Goal: Task Accomplishment & Management: Manage account settings

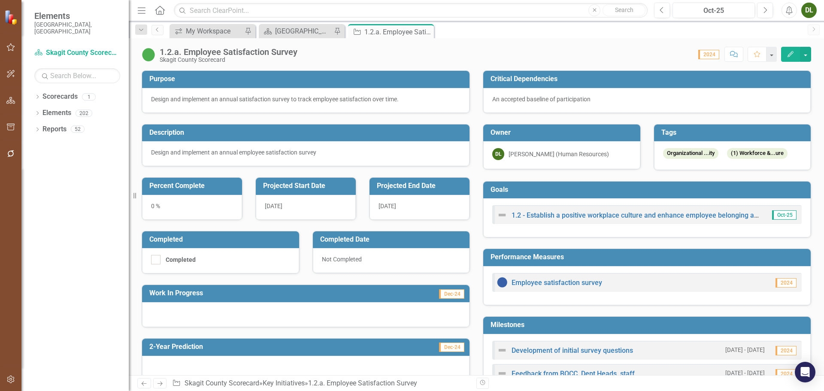
scroll to position [129, 0]
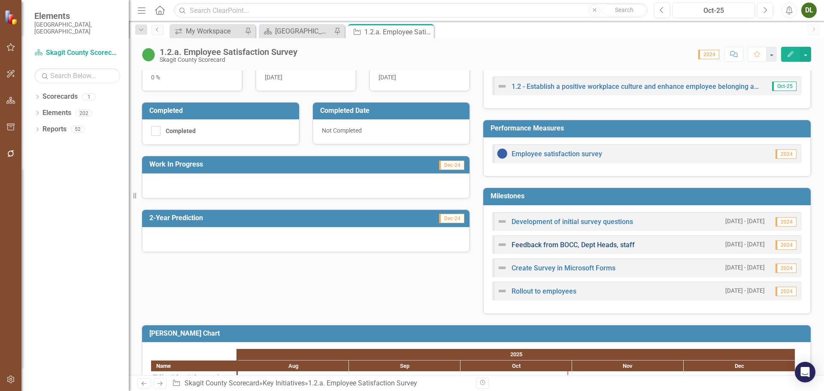
click at [581, 243] on link "Feedback from BOCC, Dept Heads, staff" at bounding box center [573, 245] width 123 height 8
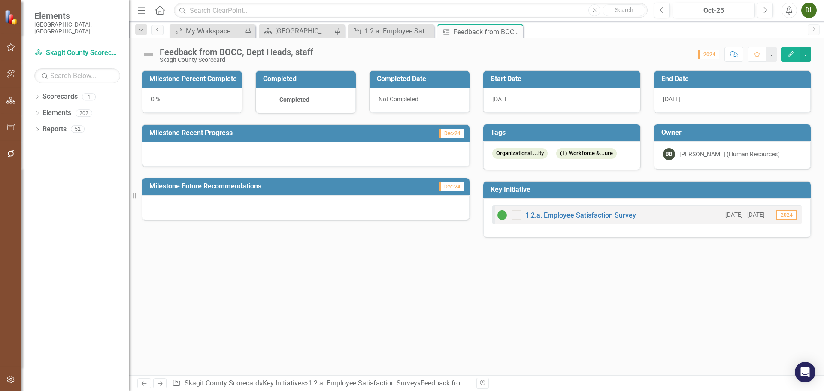
click at [784, 53] on button "Edit" at bounding box center [790, 54] width 19 height 15
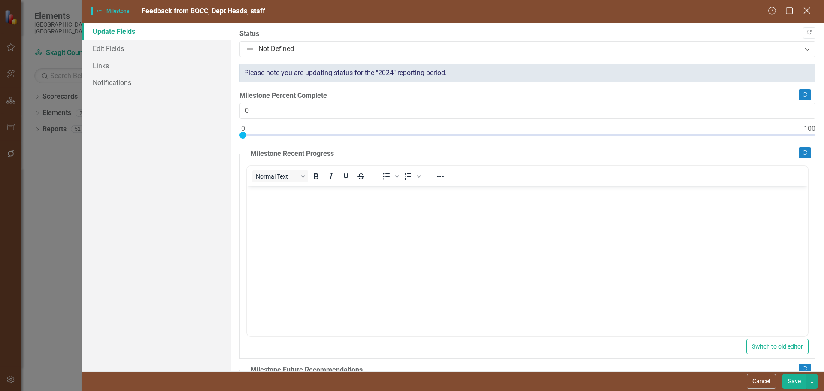
click at [809, 10] on icon "Close" at bounding box center [807, 10] width 11 height 8
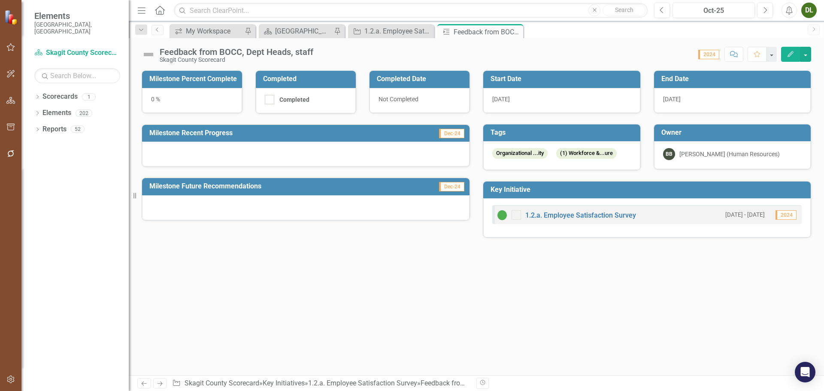
click at [793, 53] on icon "button" at bounding box center [791, 54] width 6 height 6
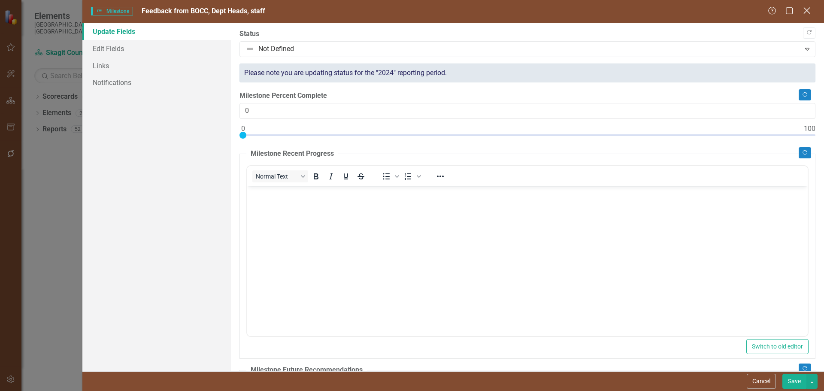
click at [811, 14] on icon "Close" at bounding box center [807, 10] width 11 height 8
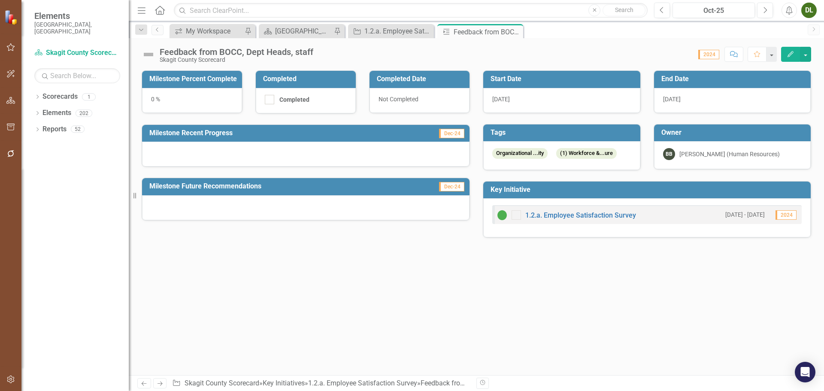
click at [681, 96] on span "[DATE]" at bounding box center [672, 99] width 18 height 7
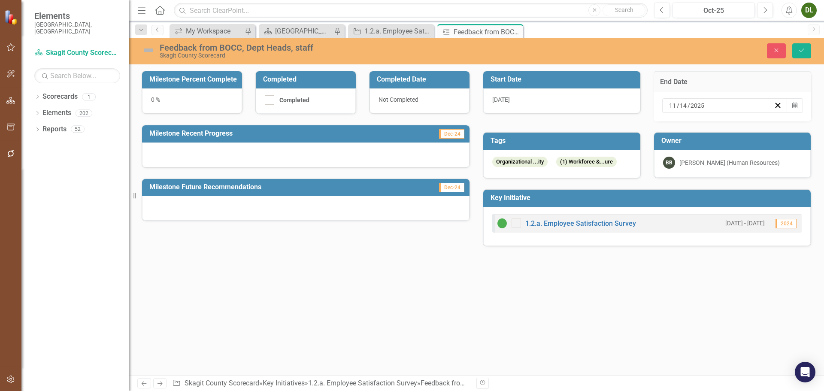
click at [686, 102] on input "14" at bounding box center [684, 105] width 8 height 9
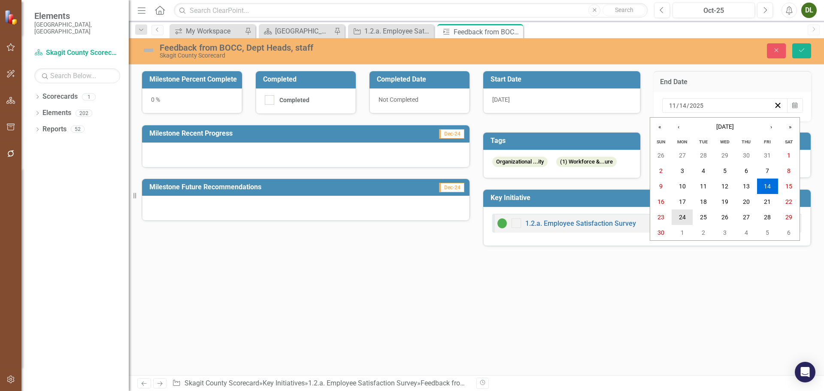
click at [684, 219] on abbr "24" at bounding box center [682, 217] width 7 height 7
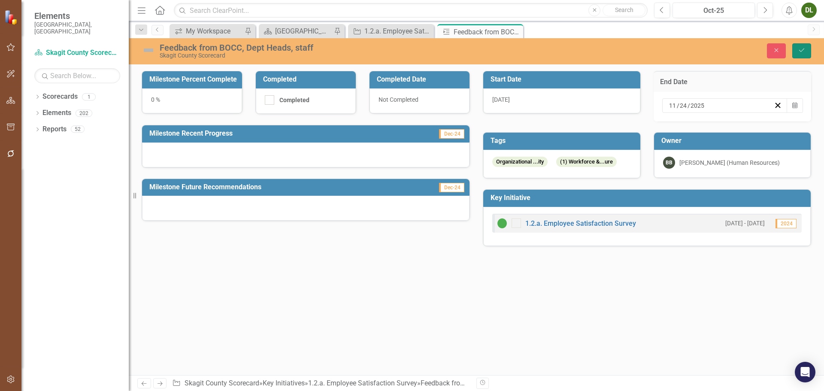
click at [805, 53] on icon "Save" at bounding box center [802, 50] width 8 height 6
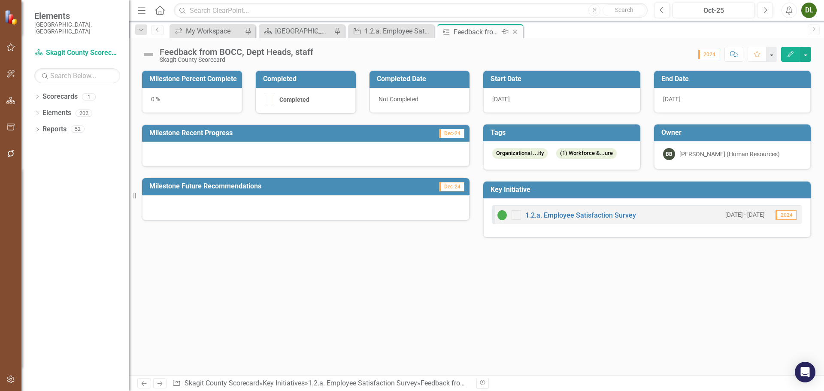
click at [479, 30] on div "Feedback from BOCC, Dept Heads, staff" at bounding box center [477, 32] width 46 height 11
click at [515, 30] on icon "Close" at bounding box center [515, 31] width 9 height 7
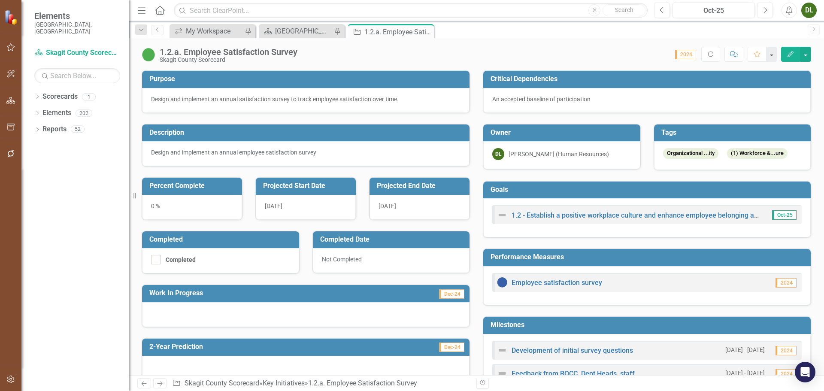
scroll to position [172, 0]
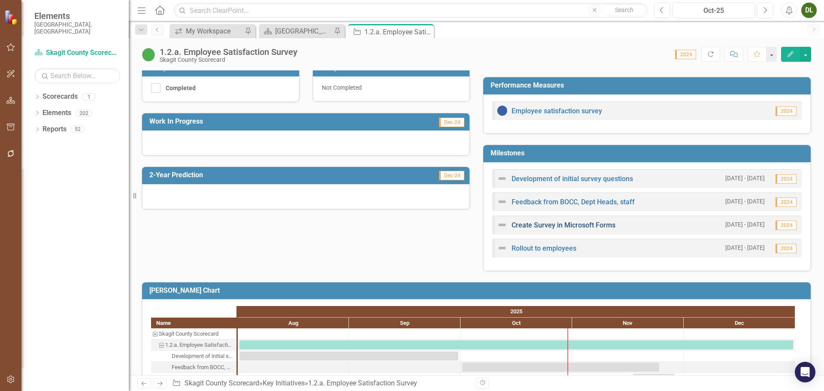
click at [565, 225] on link "Create Survey in Microsoft Forms" at bounding box center [564, 225] width 104 height 8
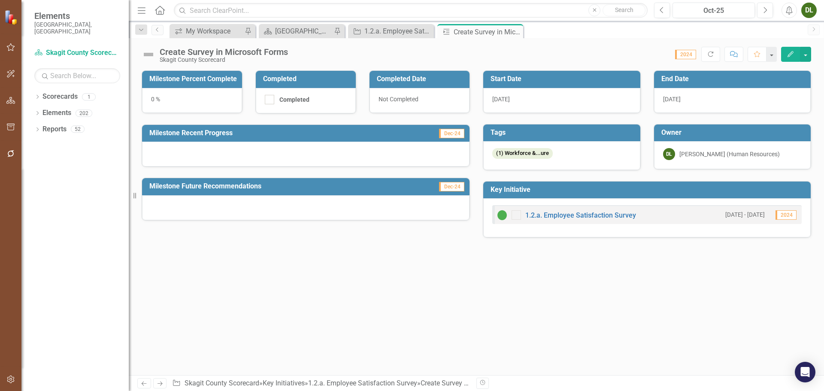
click at [675, 100] on span "[DATE]" at bounding box center [672, 99] width 18 height 7
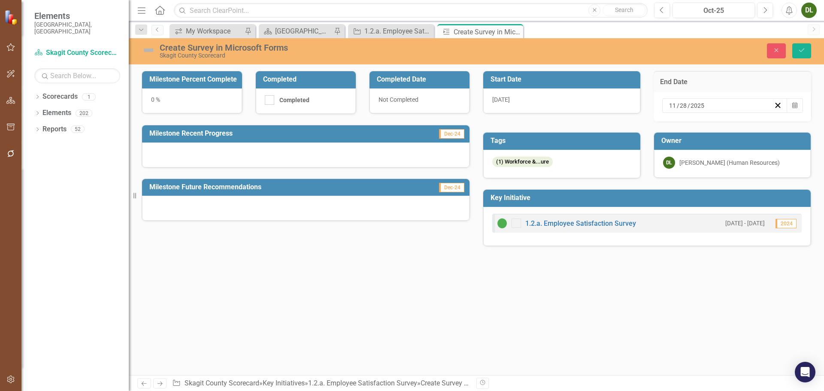
click at [593, 102] on div "[DATE]" at bounding box center [561, 100] width 157 height 25
click at [519, 96] on div "[DATE]" at bounding box center [561, 100] width 157 height 25
click at [510, 98] on div "[DATE]" at bounding box center [554, 105] width 125 height 15
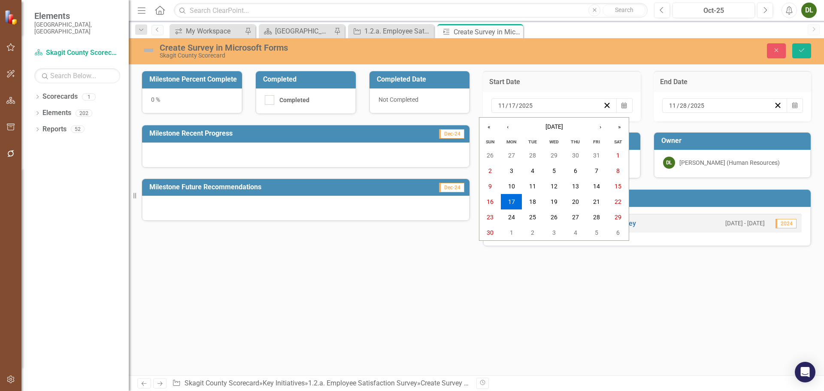
click at [510, 98] on div "[DATE] [DATE] « ‹ [DATE] › » Sun Mon Tue Wed Thu Fri Sat 26 27 28 29 30 31 1 2 …" at bounding box center [554, 105] width 125 height 15
click at [519, 105] on input "2025" at bounding box center [526, 105] width 15 height 9
click at [517, 219] on button "24" at bounding box center [511, 217] width 21 height 15
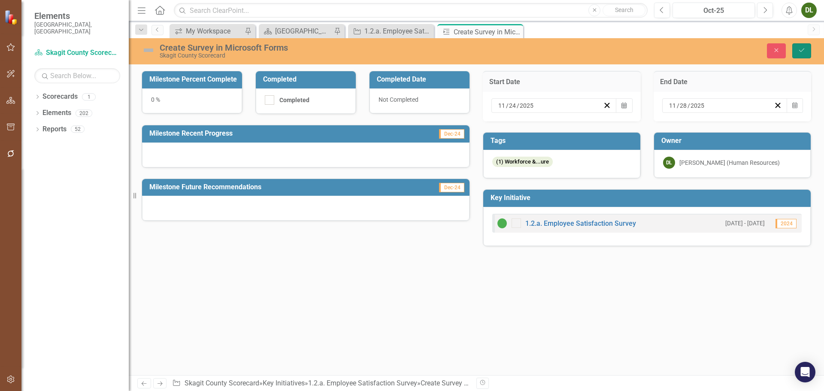
click at [807, 47] on button "Save" at bounding box center [802, 50] width 19 height 15
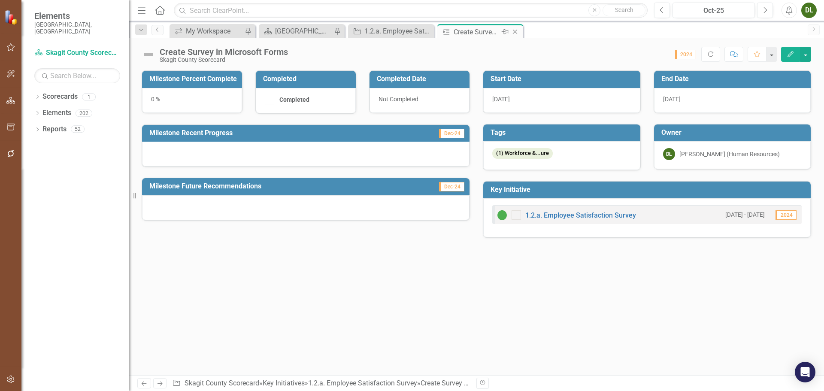
click at [516, 29] on icon "Close" at bounding box center [515, 31] width 9 height 7
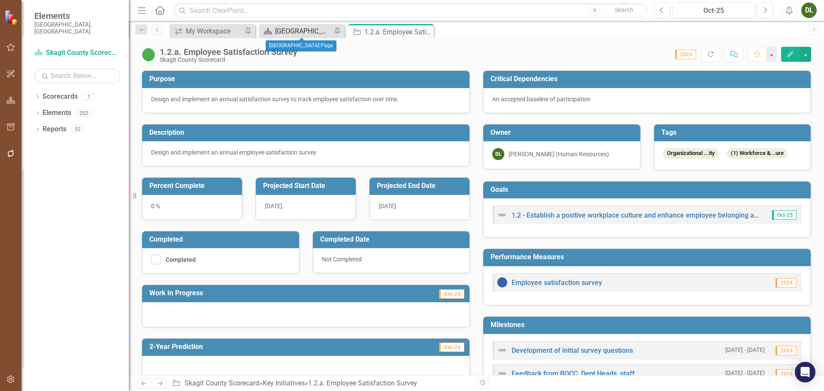
click at [289, 30] on div "[GEOGRAPHIC_DATA] Page" at bounding box center [303, 31] width 57 height 11
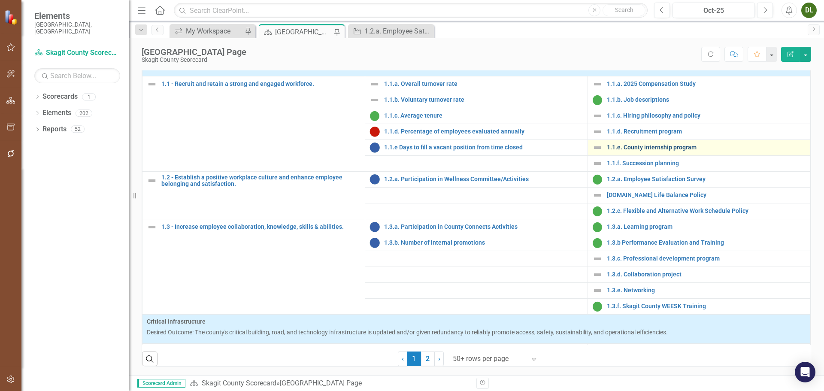
scroll to position [43, 0]
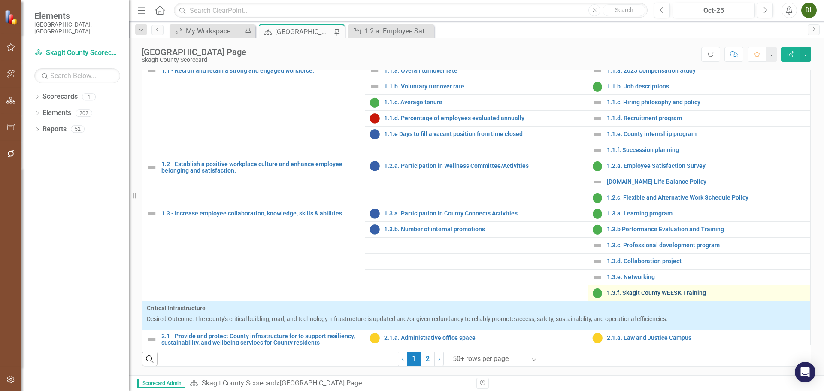
click at [669, 298] on div "1.3.f. Skagit County WEESK Training" at bounding box center [700, 293] width 214 height 10
click at [669, 296] on link "1.3.f. Skagit County WEESK Training" at bounding box center [706, 293] width 199 height 6
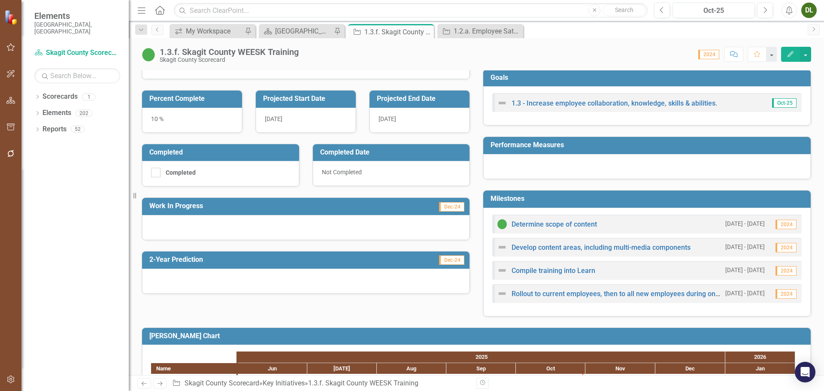
scroll to position [110, 0]
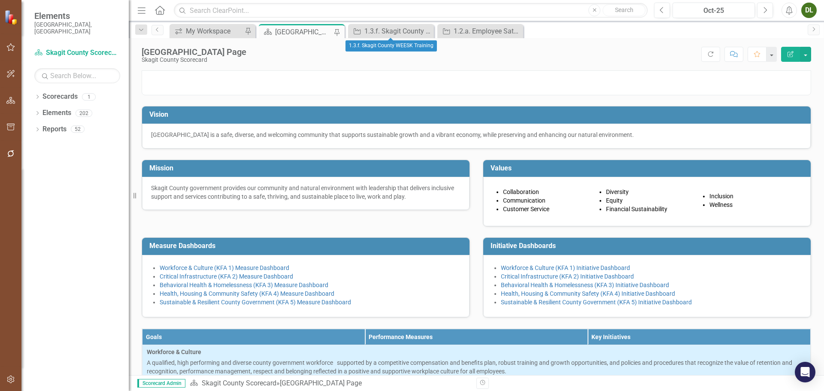
drag, startPoint x: 428, startPoint y: 30, endPoint x: 511, endPoint y: 117, distance: 120.3
click at [0, 0] on icon "Close" at bounding box center [0, 0] width 0 height 0
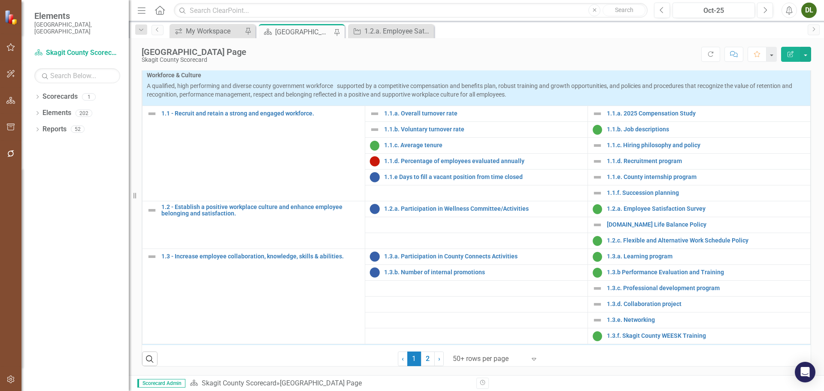
scroll to position [301, 0]
click at [475, 164] on link "1.1.d. Percentage of employees evaluated annually" at bounding box center [483, 161] width 199 height 6
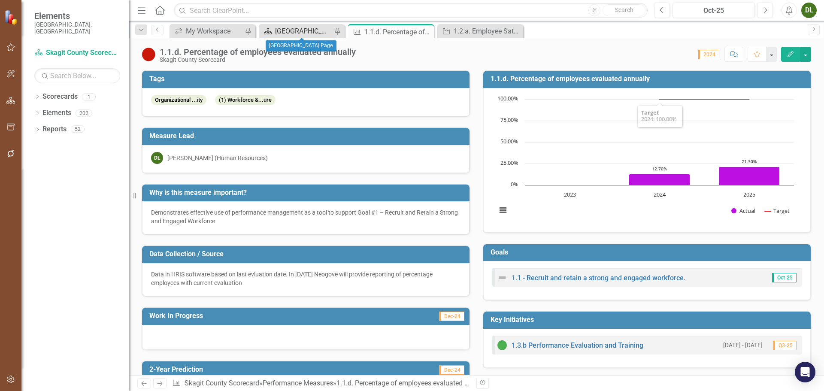
click at [282, 33] on div "[GEOGRAPHIC_DATA] Page" at bounding box center [303, 31] width 57 height 11
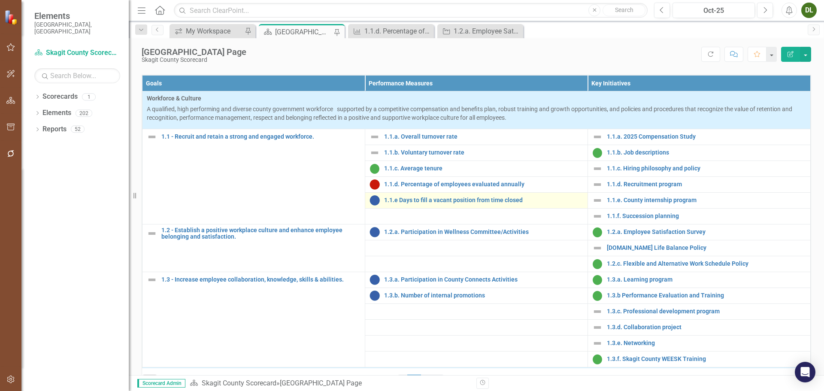
scroll to position [344, 0]
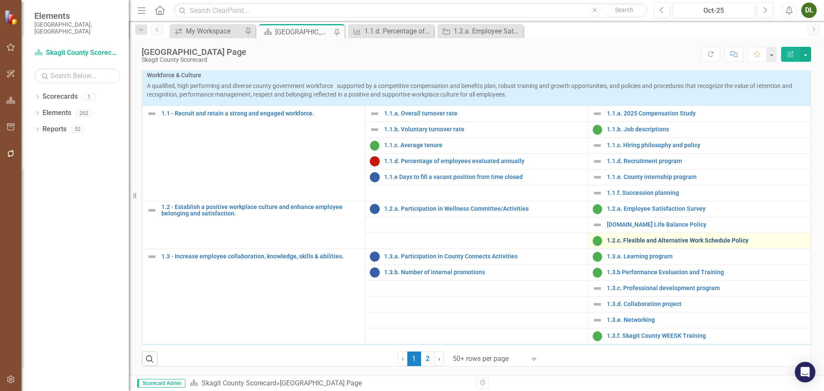
click at [651, 243] on link "1.2.c. Flexible and Alternative Work Schedule Policy" at bounding box center [706, 240] width 199 height 6
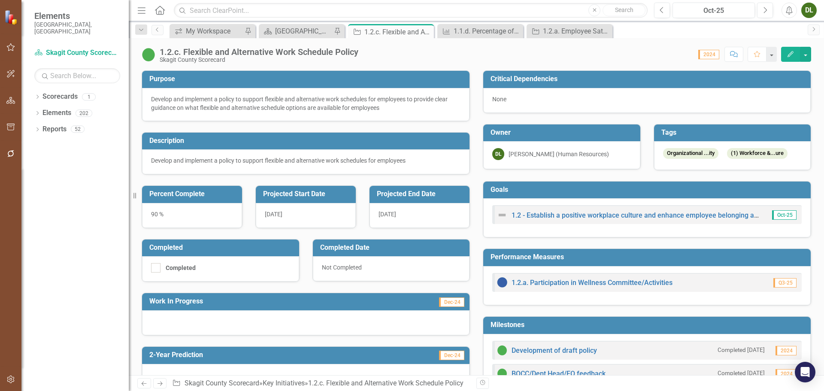
scroll to position [129, 0]
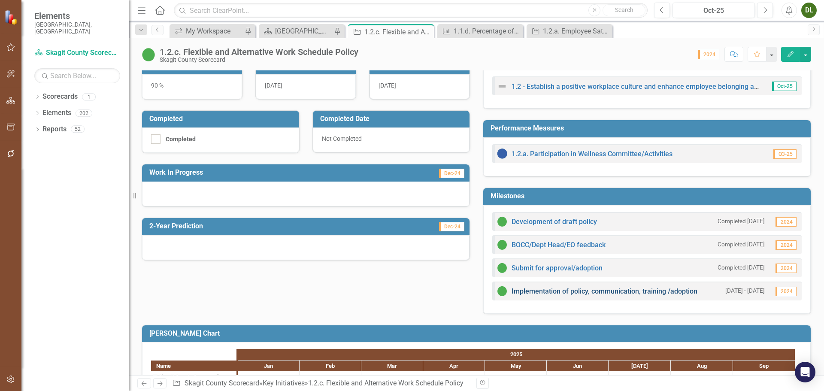
click at [583, 295] on link "Implementation of policy, communication, training /adoption" at bounding box center [605, 291] width 186 height 8
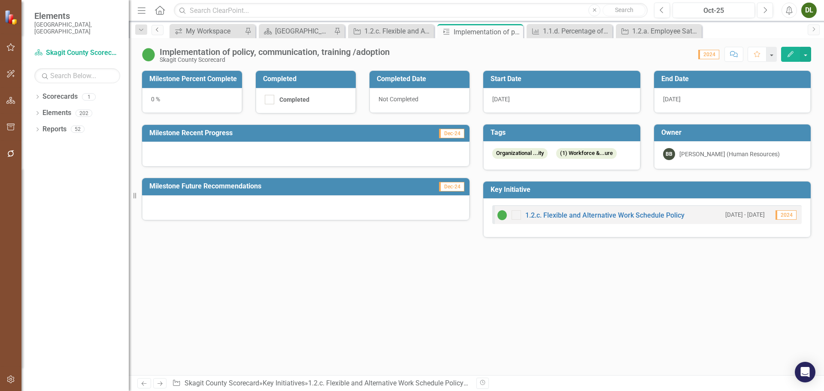
click at [159, 28] on icon "Previous" at bounding box center [157, 29] width 7 height 5
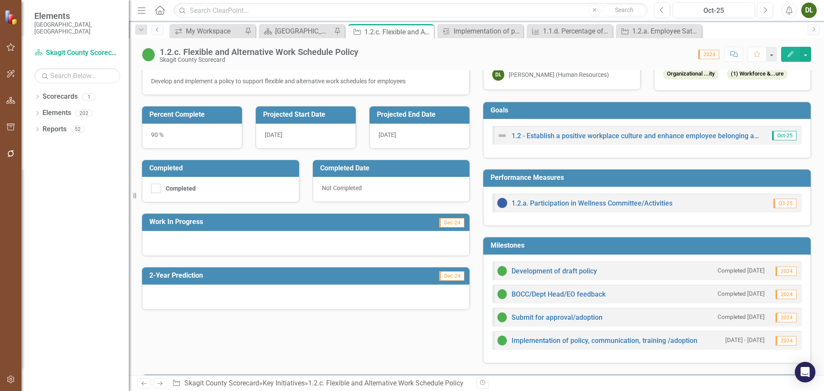
scroll to position [129, 0]
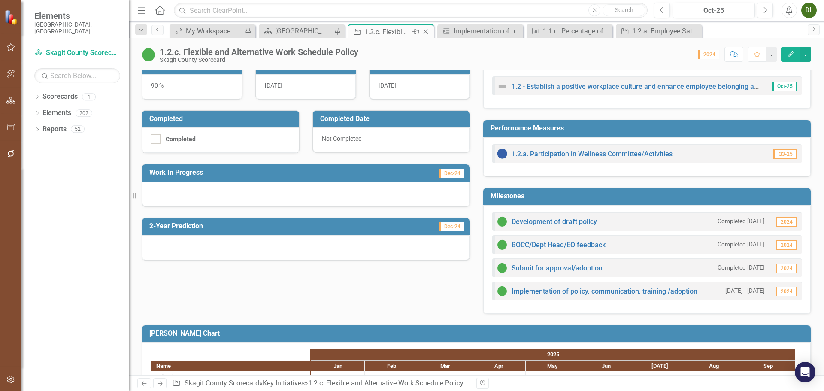
click at [422, 31] on icon "Close" at bounding box center [426, 31] width 9 height 7
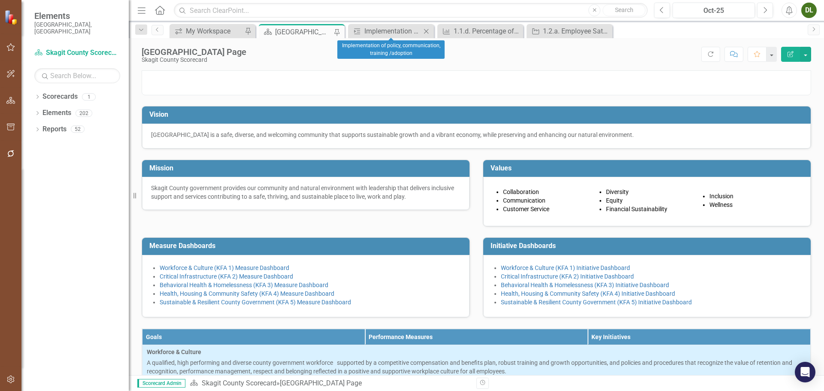
click at [426, 32] on icon "Close" at bounding box center [426, 31] width 9 height 7
click at [428, 31] on icon "Close" at bounding box center [426, 31] width 9 height 7
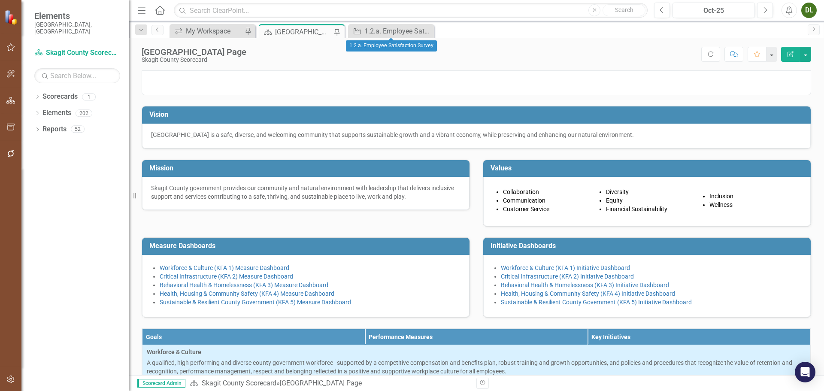
drag, startPoint x: 428, startPoint y: 31, endPoint x: 398, endPoint y: 38, distance: 30.3
click at [0, 0] on icon "Close" at bounding box center [0, 0] width 0 height 0
click at [308, 29] on div "[GEOGRAPHIC_DATA] Page" at bounding box center [303, 32] width 57 height 11
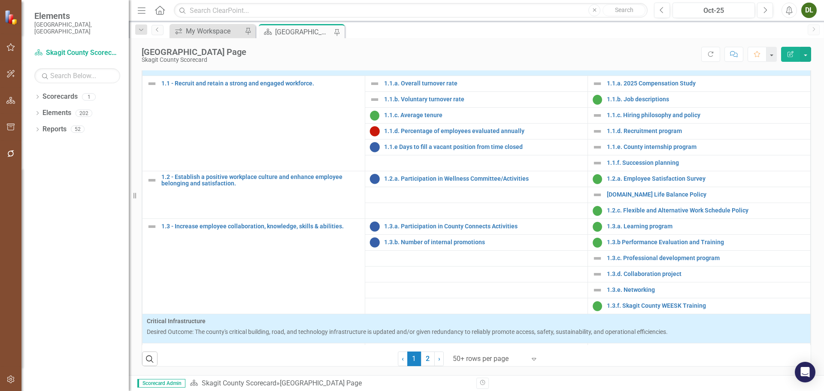
scroll to position [43, 0]
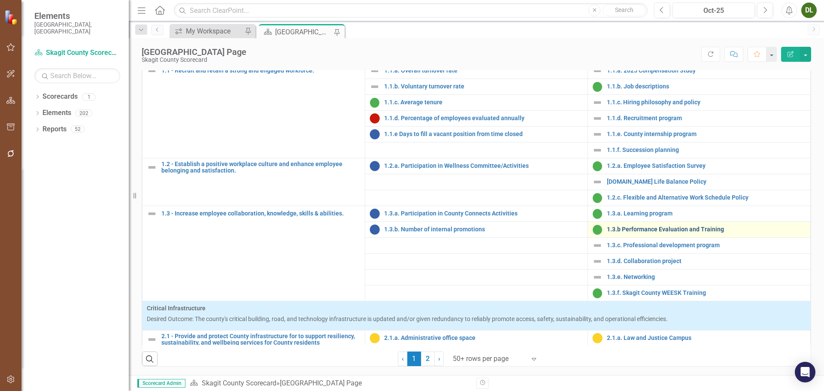
click at [644, 231] on link "1.3.b Performance Evaluation and Training" at bounding box center [706, 229] width 199 height 6
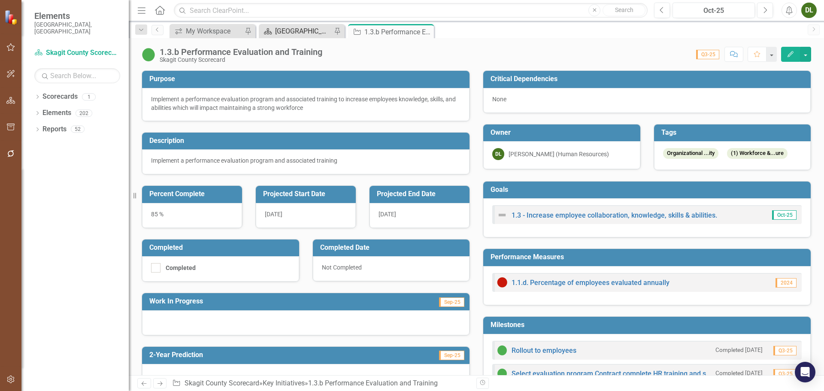
click at [273, 29] on link "Scorecard [GEOGRAPHIC_DATA] Page" at bounding box center [296, 31] width 71 height 11
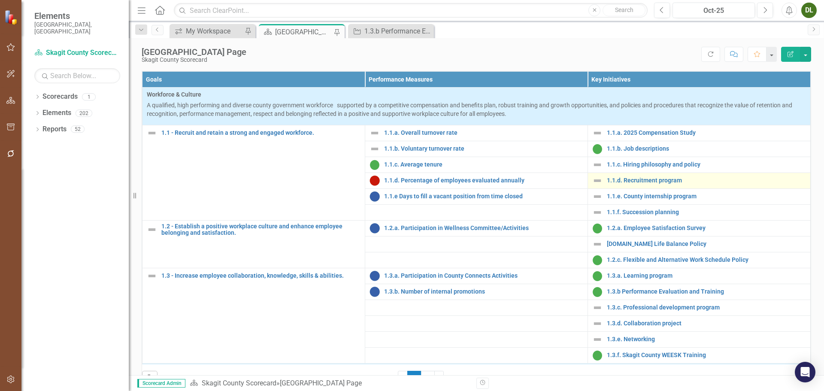
scroll to position [86, 0]
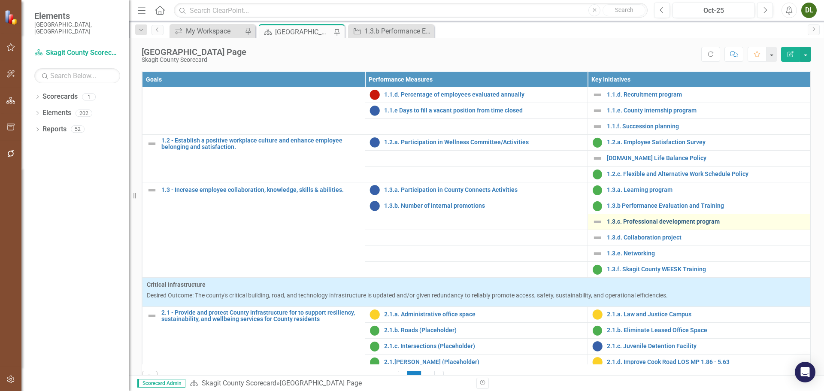
click at [663, 225] on link "1.3.c. Professional development program" at bounding box center [706, 222] width 199 height 6
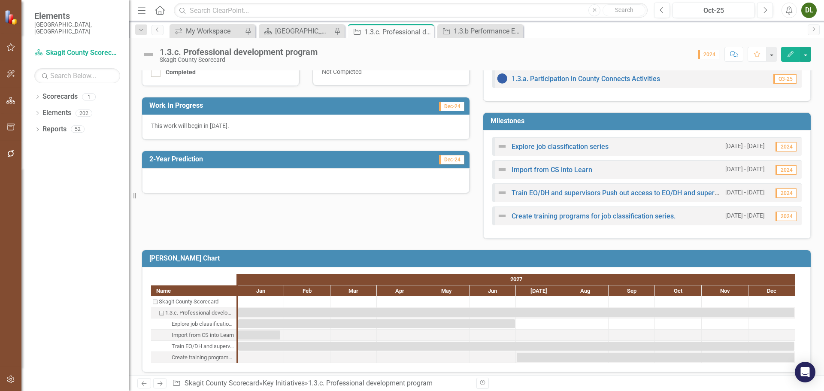
scroll to position [210, 0]
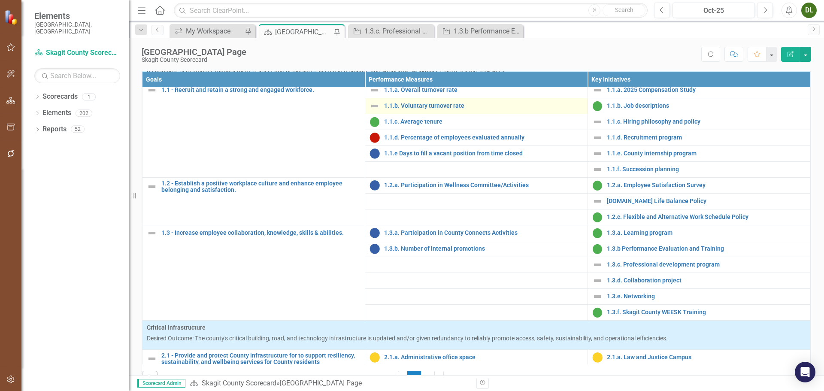
scroll to position [129, 0]
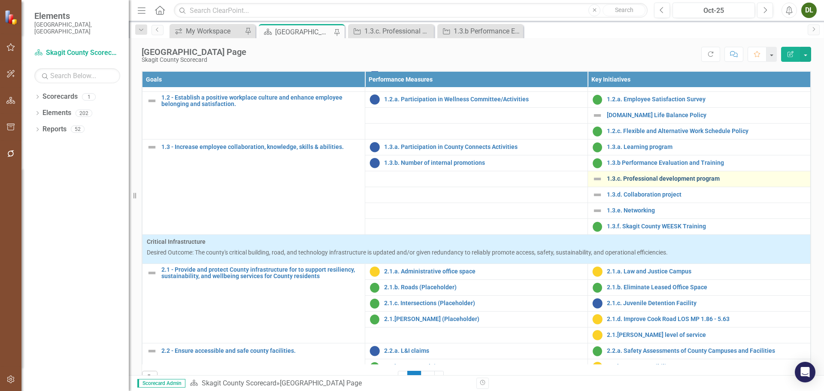
click at [653, 182] on link "1.3.c. Professional development program" at bounding box center [706, 179] width 199 height 6
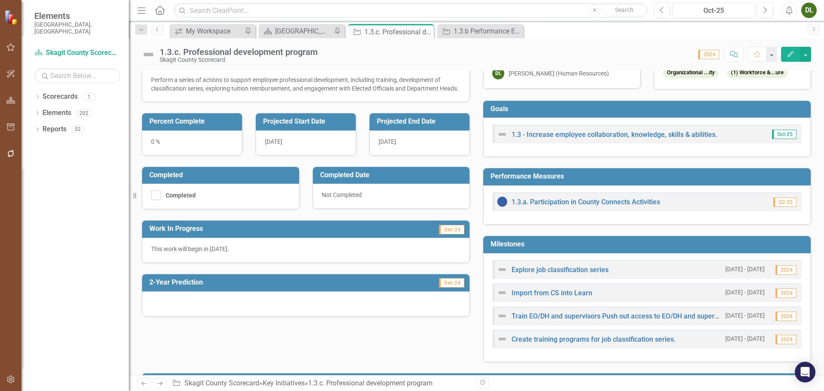
scroll to position [86, 0]
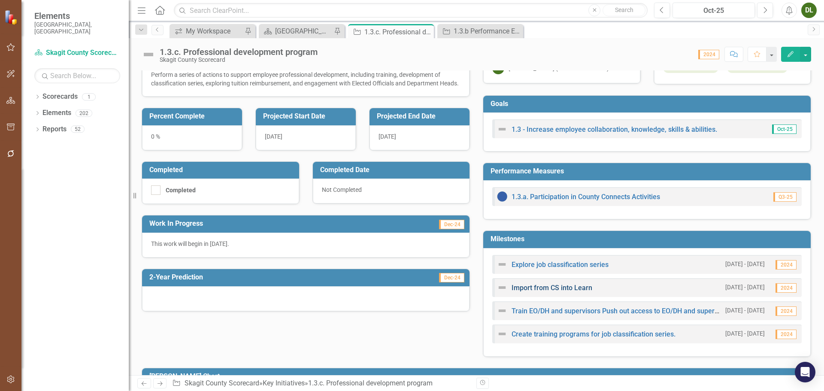
click at [564, 288] on link "Import from CS into Learn" at bounding box center [552, 288] width 81 height 8
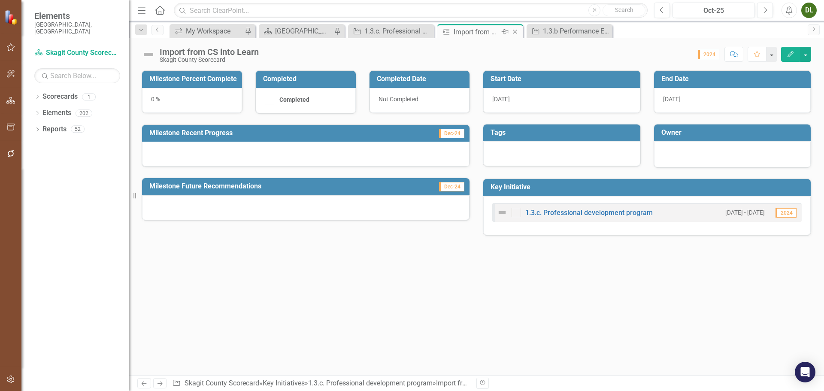
click at [516, 31] on icon "Close" at bounding box center [515, 31] width 9 height 7
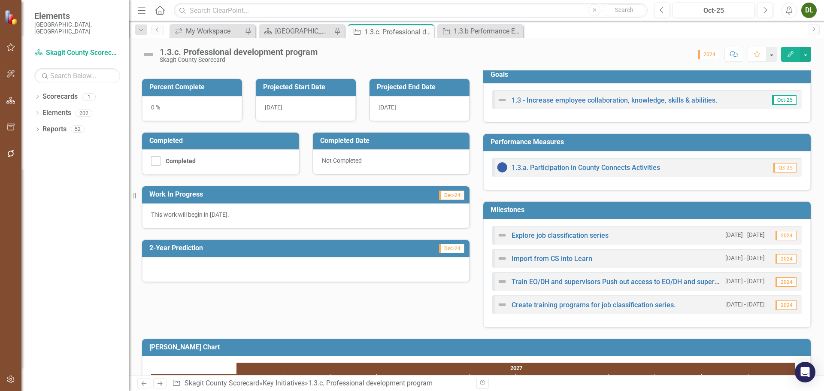
scroll to position [129, 0]
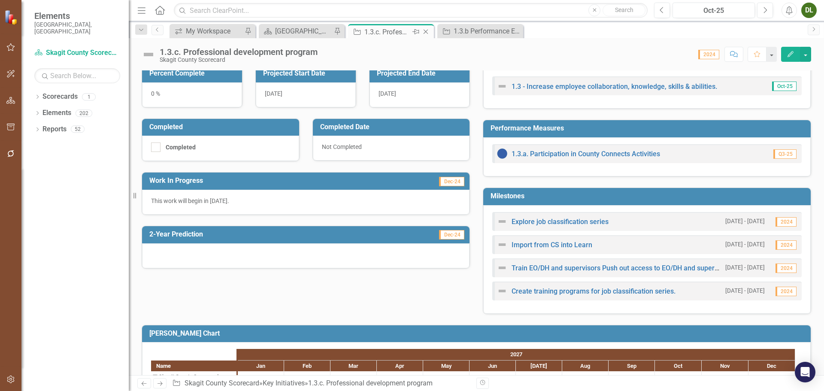
click at [426, 31] on icon at bounding box center [426, 32] width 5 height 5
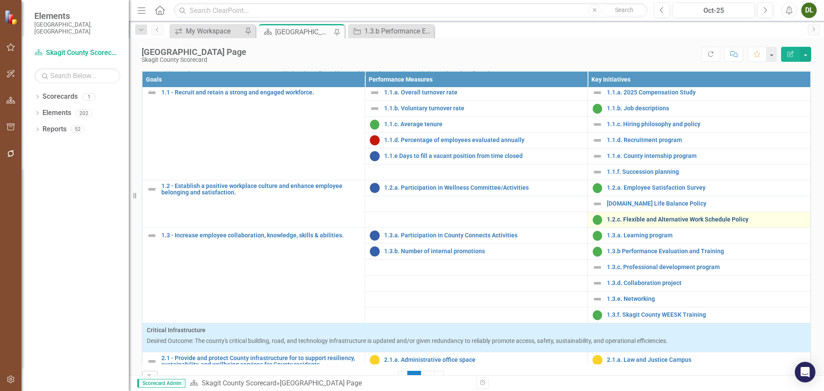
scroll to position [86, 0]
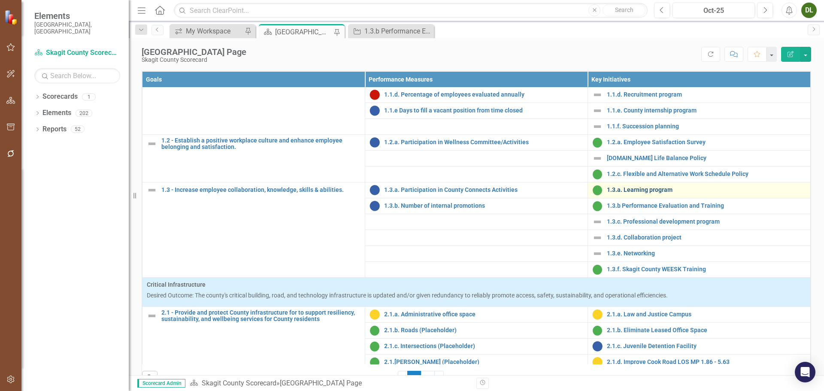
click at [619, 193] on link "1.3.a. Learning program" at bounding box center [706, 190] width 199 height 6
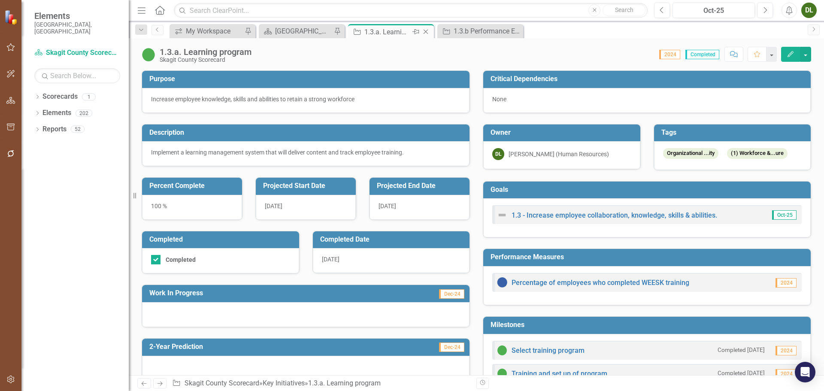
click at [426, 30] on icon "Close" at bounding box center [426, 31] width 9 height 7
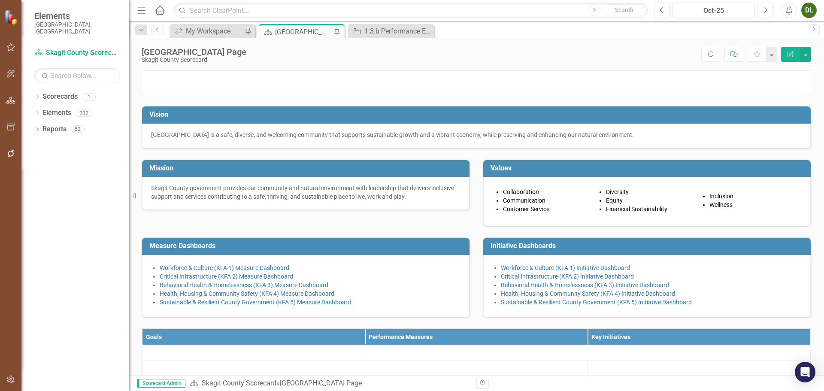
click at [312, 31] on div "[GEOGRAPHIC_DATA] Page" at bounding box center [303, 32] width 57 height 11
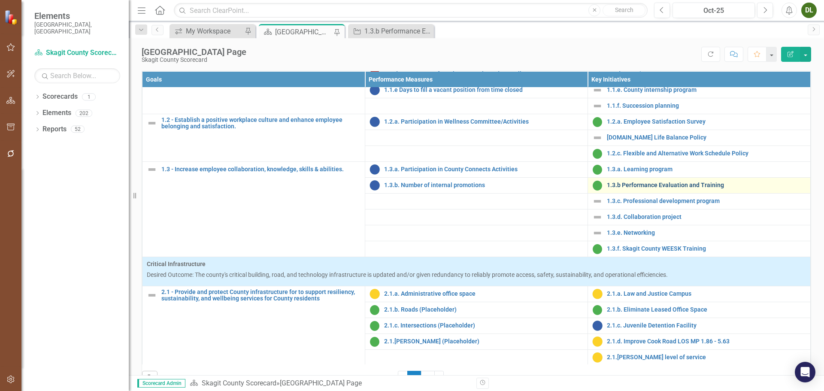
scroll to position [86, 0]
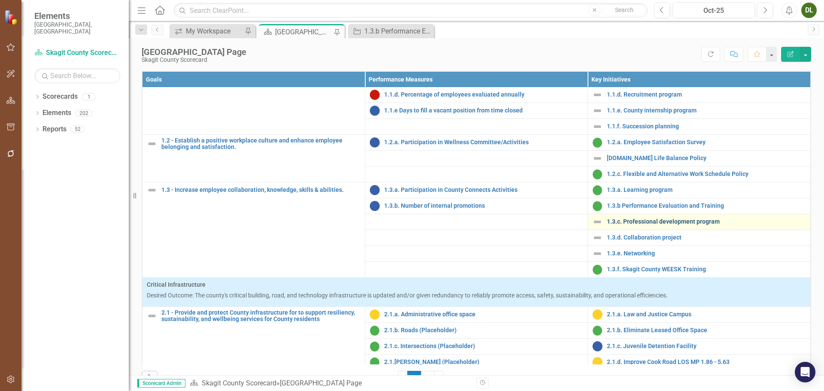
click at [676, 225] on link "1.3.c. Professional development program" at bounding box center [706, 222] width 199 height 6
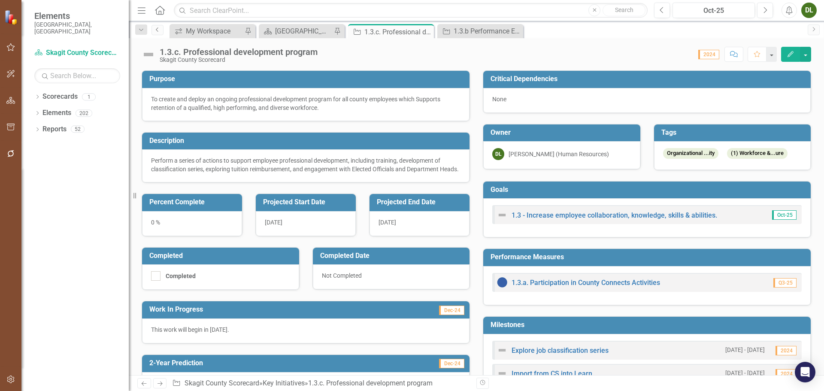
click at [157, 31] on icon "Previous" at bounding box center [157, 29] width 7 height 5
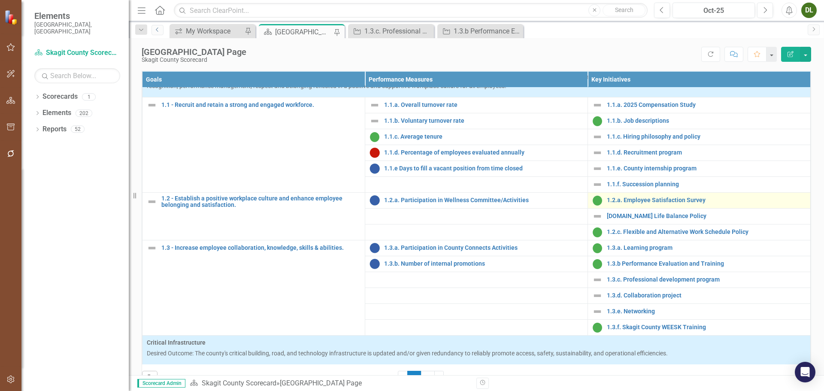
scroll to position [43, 0]
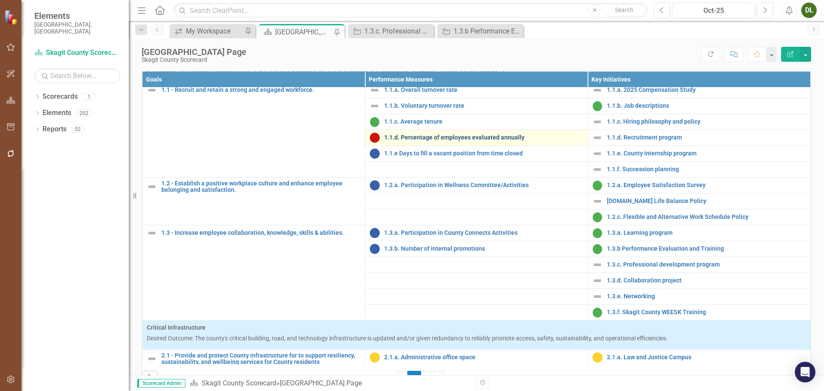
click at [455, 141] on link "1.1.d. Percentage of employees evaluated annually" at bounding box center [483, 137] width 199 height 6
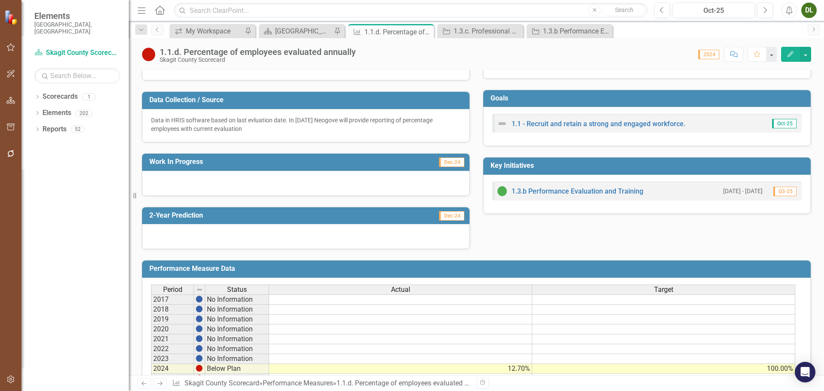
scroll to position [249, 0]
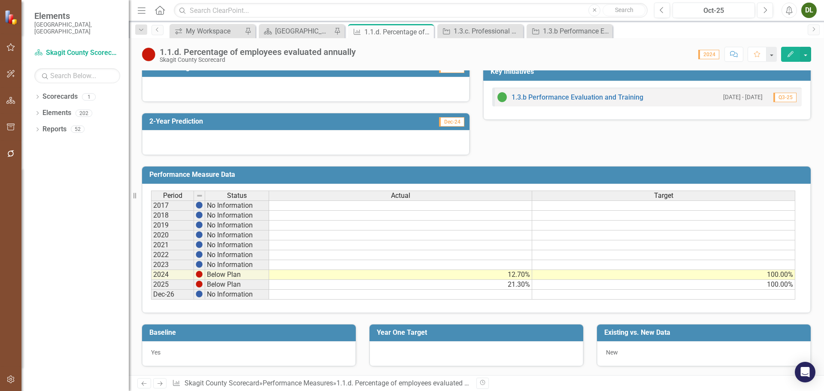
click at [523, 289] on td "21.30%" at bounding box center [400, 285] width 263 height 10
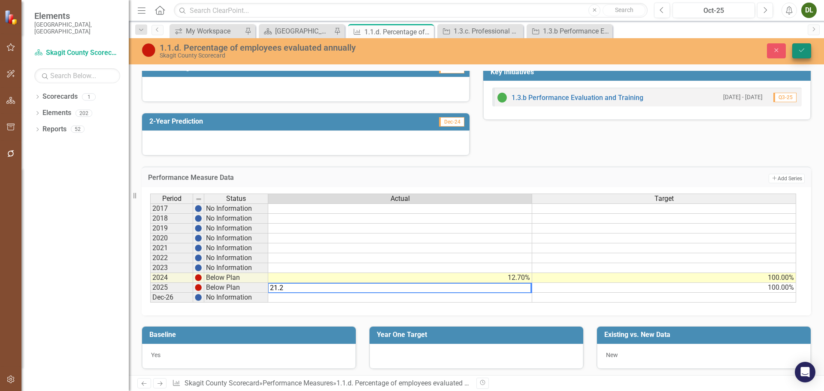
type textarea "21.2"
click at [802, 49] on icon "Save" at bounding box center [802, 50] width 8 height 6
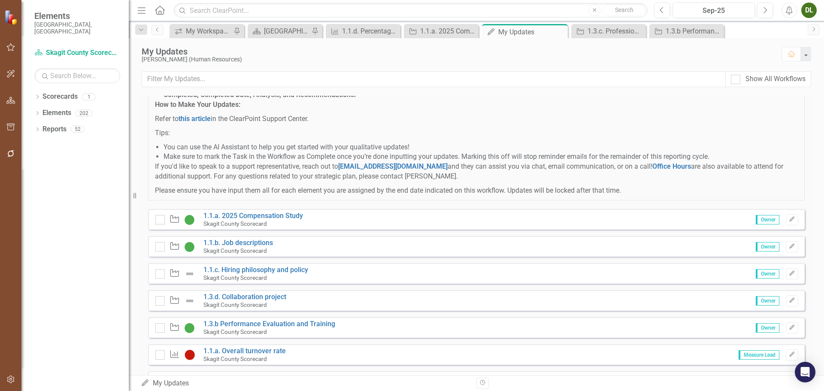
scroll to position [129, 0]
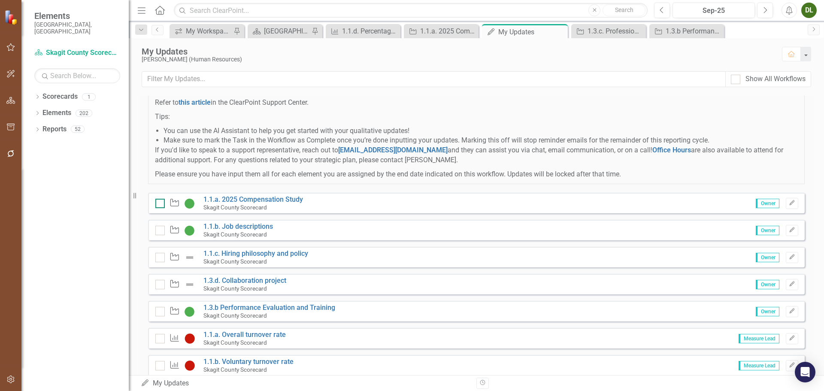
click at [160, 204] on input "checkbox" at bounding box center [158, 202] width 6 height 6
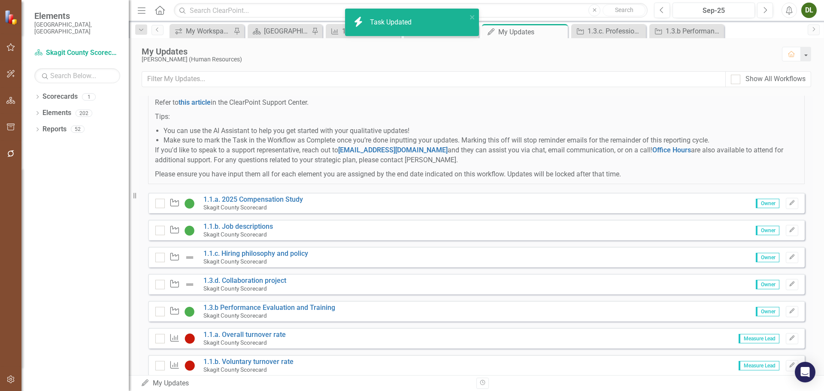
checkbox input "true"
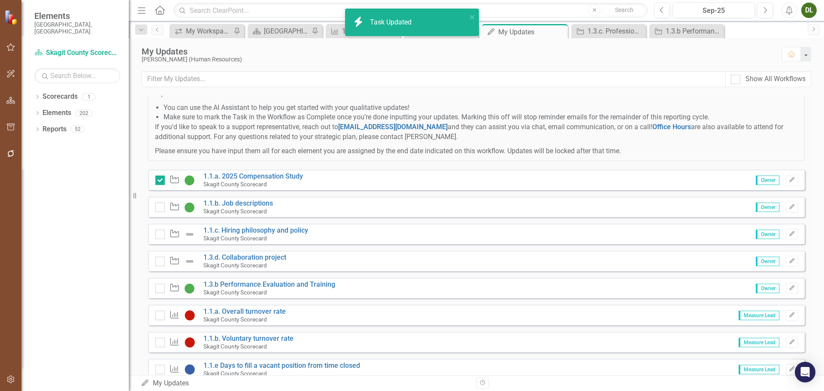
scroll to position [172, 0]
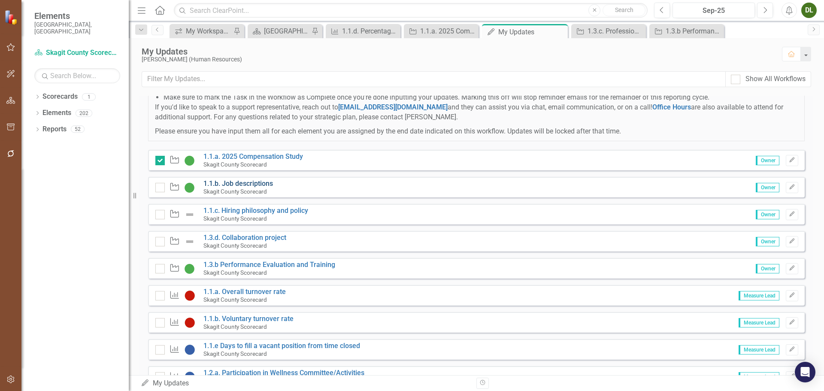
click at [255, 188] on link "1.1.b. Job descriptions" at bounding box center [239, 183] width 70 height 8
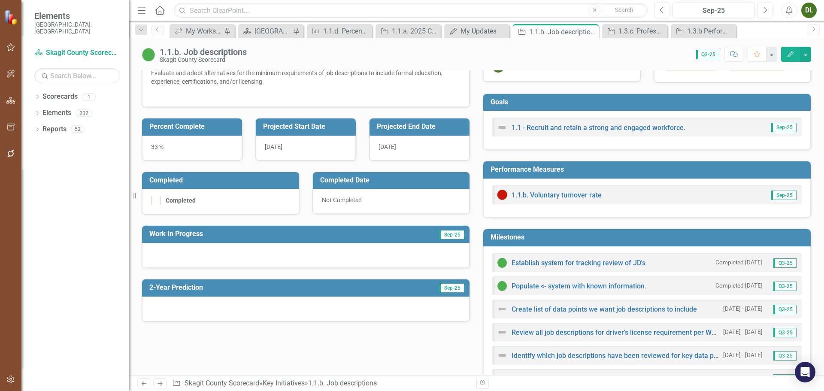
scroll to position [129, 0]
